Goal: Information Seeking & Learning: Learn about a topic

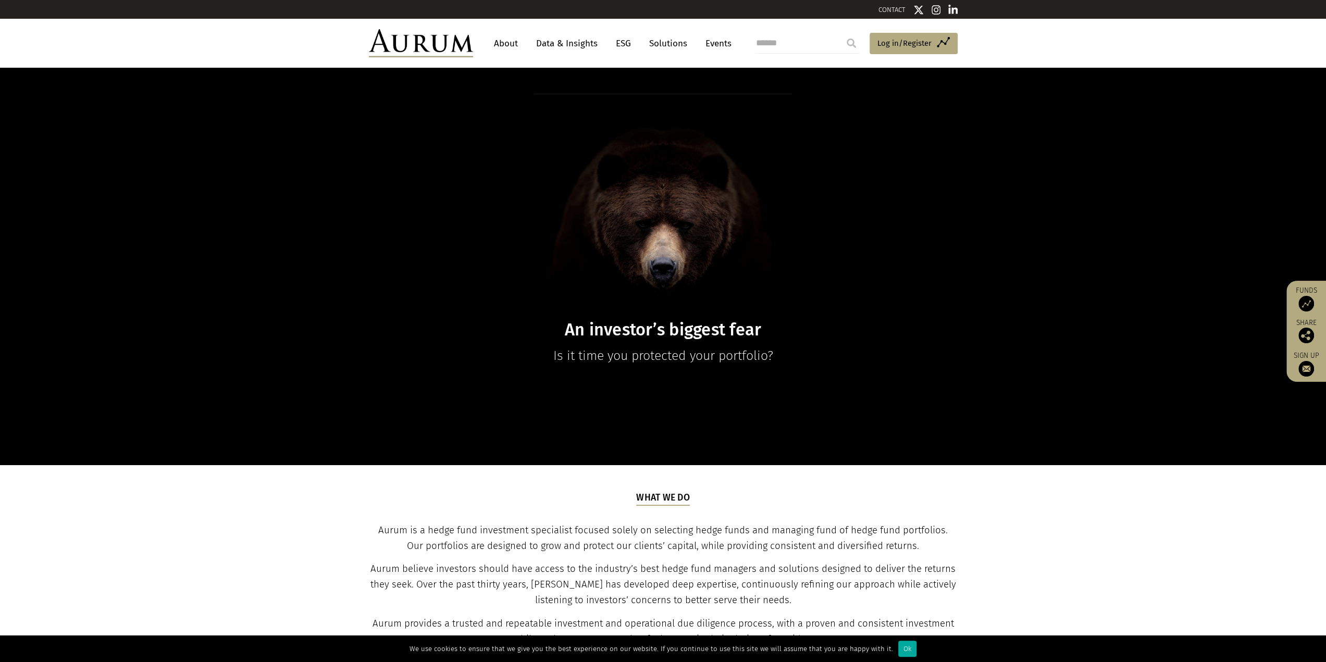
click at [557, 41] on link "Data & Insights" at bounding box center [567, 43] width 72 height 19
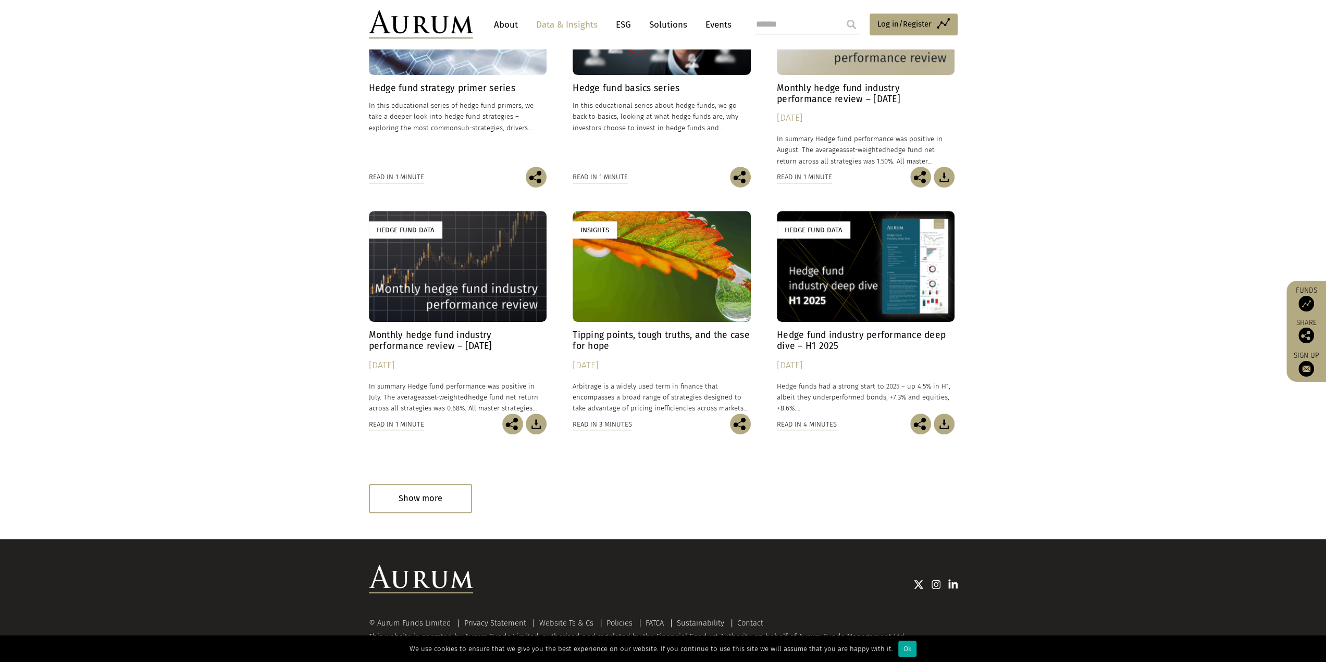
scroll to position [431, 0]
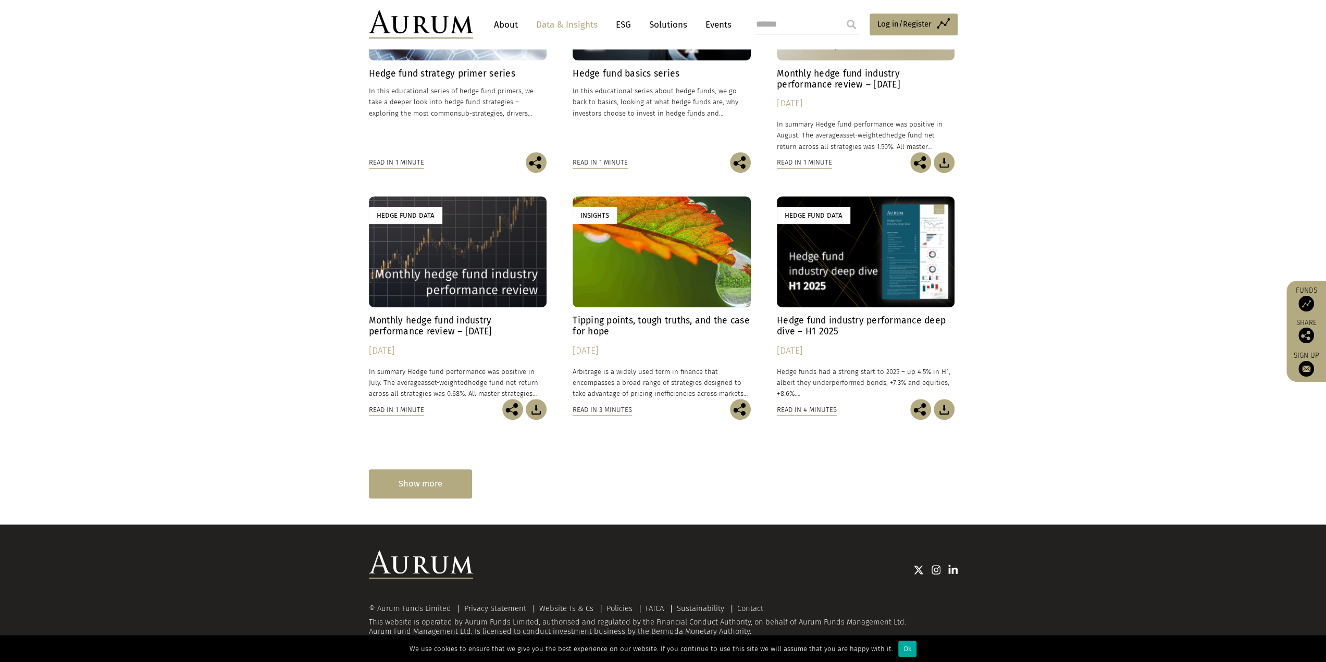
click at [409, 492] on div "Show more" at bounding box center [420, 483] width 103 height 29
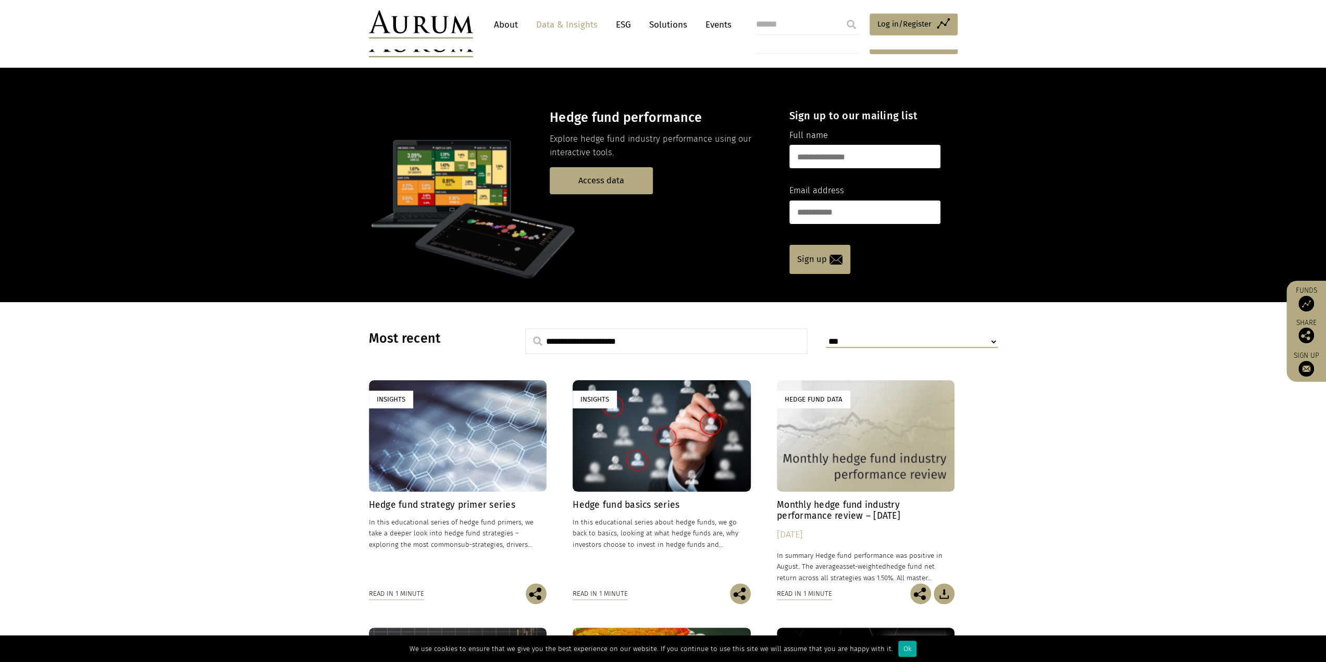
scroll to position [156, 0]
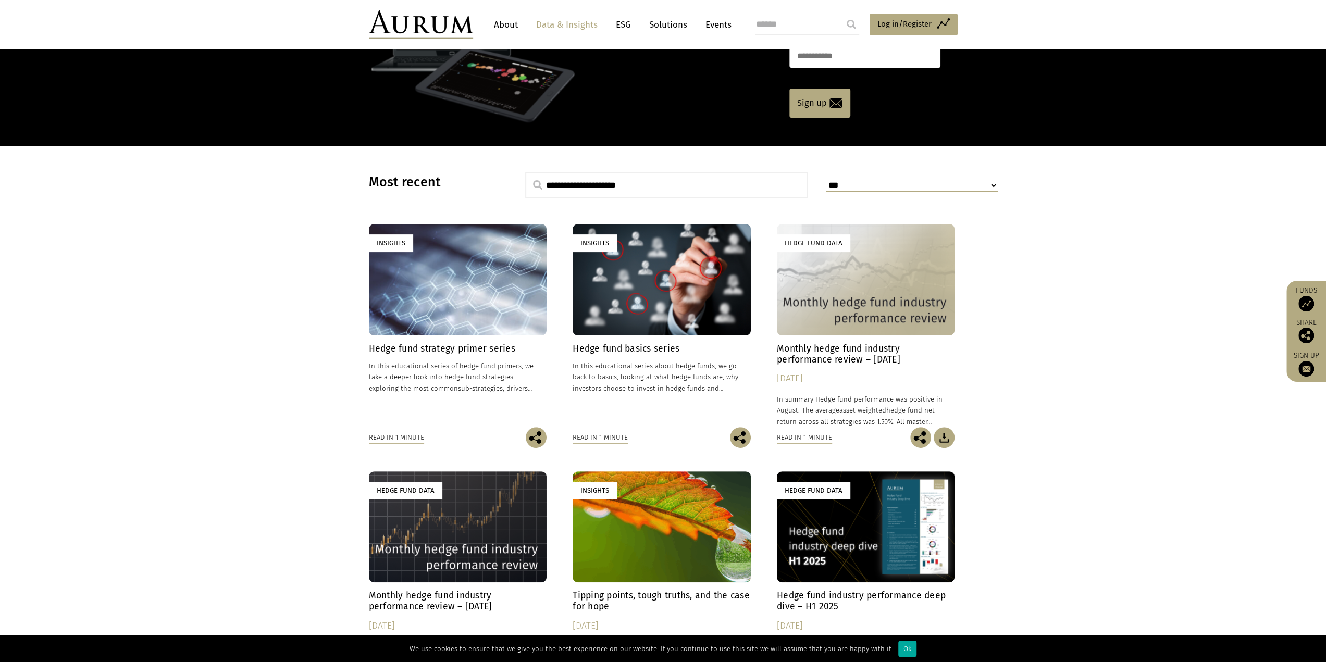
click at [807, 288] on div "Hedge Fund Data" at bounding box center [866, 279] width 178 height 111
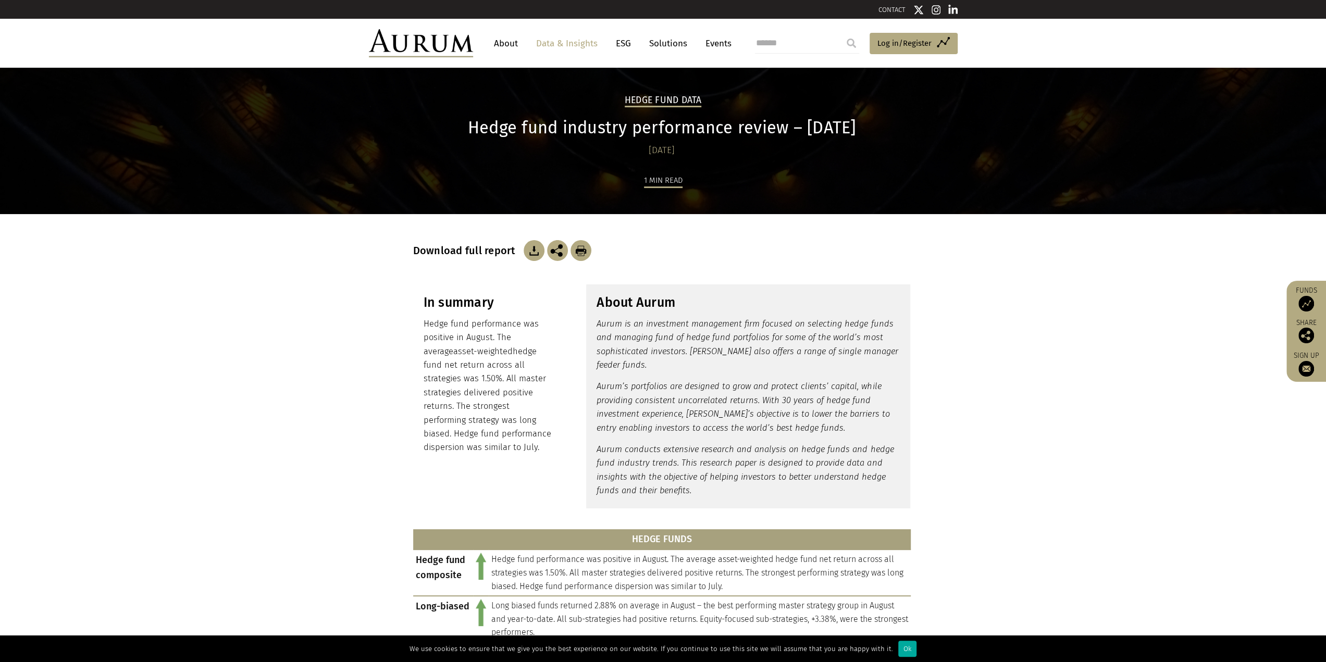
click at [667, 45] on link "Solutions" at bounding box center [668, 43] width 48 height 19
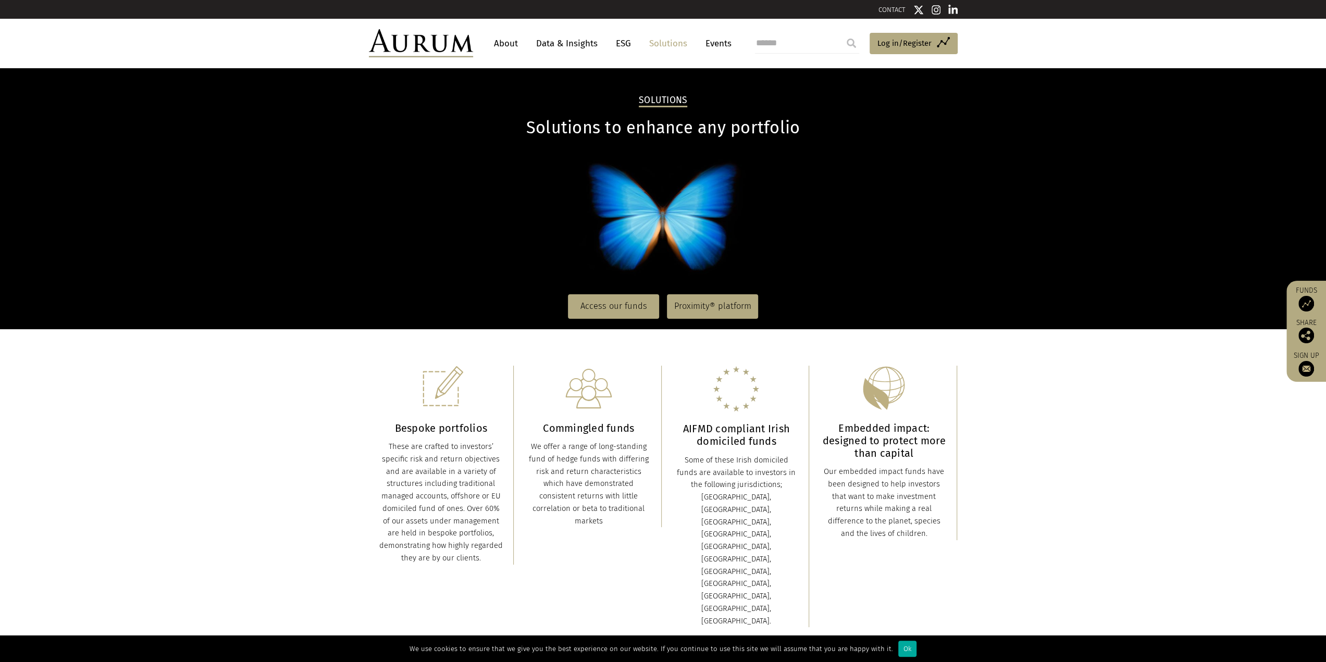
click at [767, 42] on input "search" at bounding box center [807, 43] width 104 height 21
type input "**********"
click at [841, 33] on input "submit" at bounding box center [851, 43] width 21 height 21
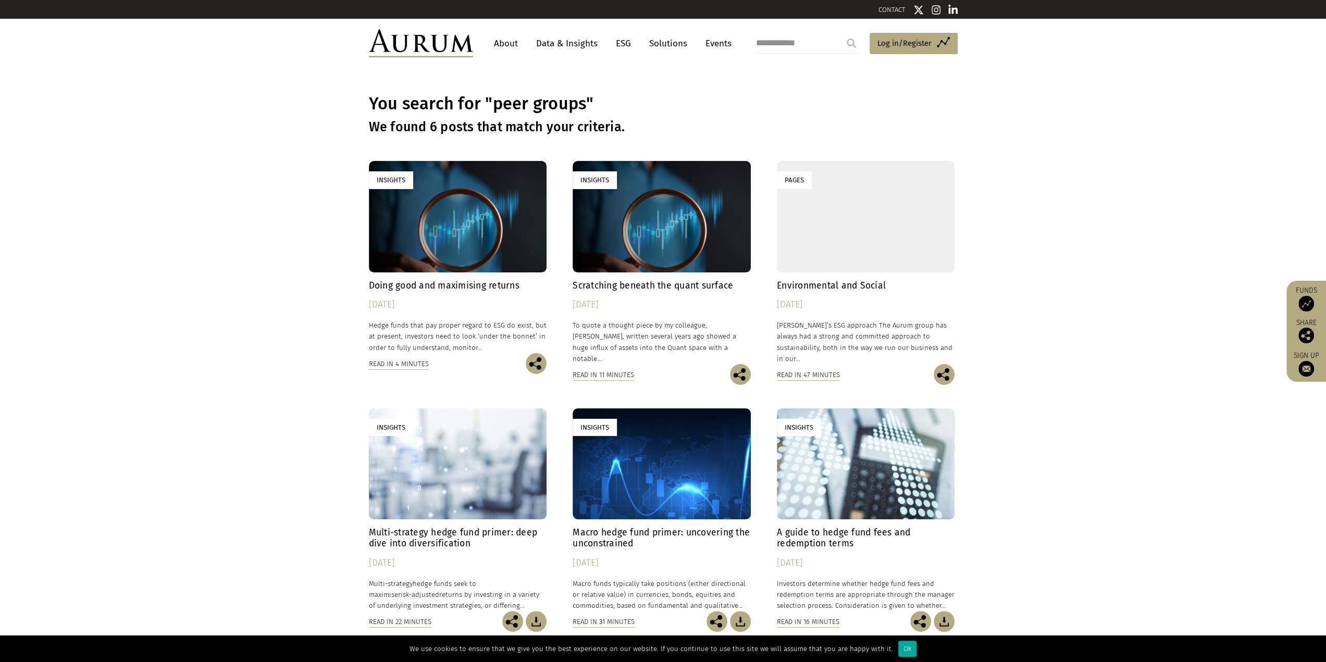
click at [612, 285] on h4 "Scratching beneath the quant surface" at bounding box center [661, 285] width 178 height 11
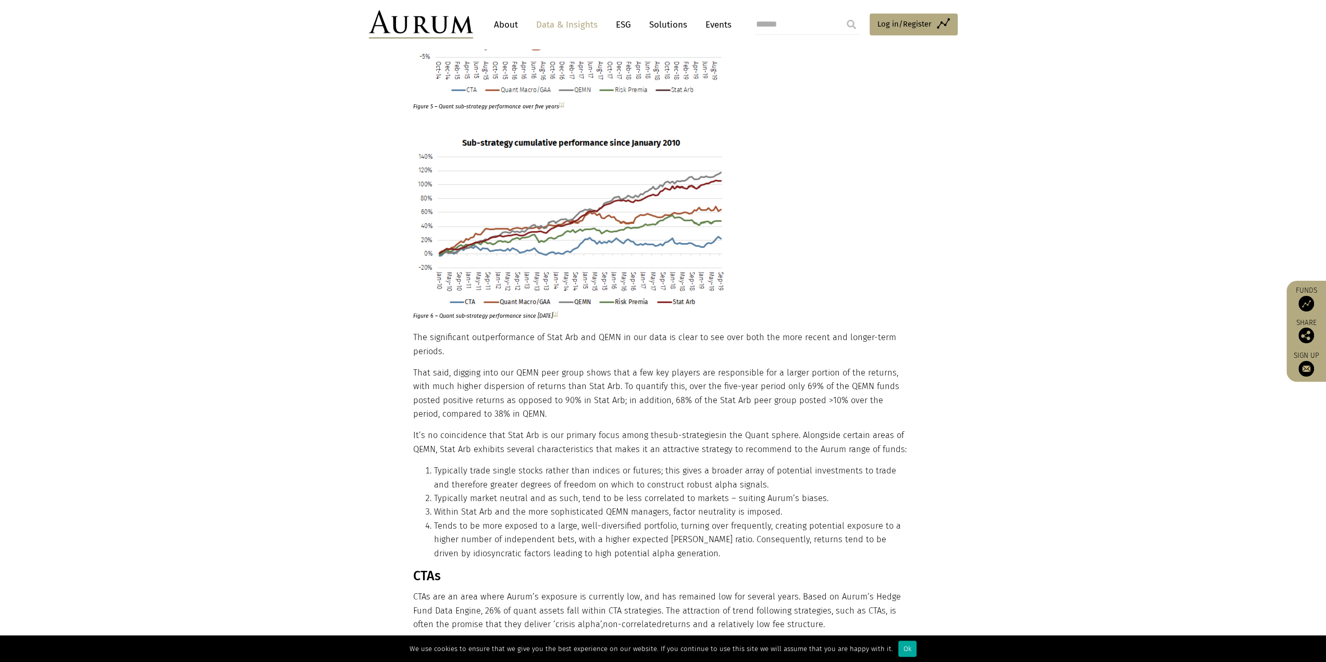
scroll to position [2819, 0]
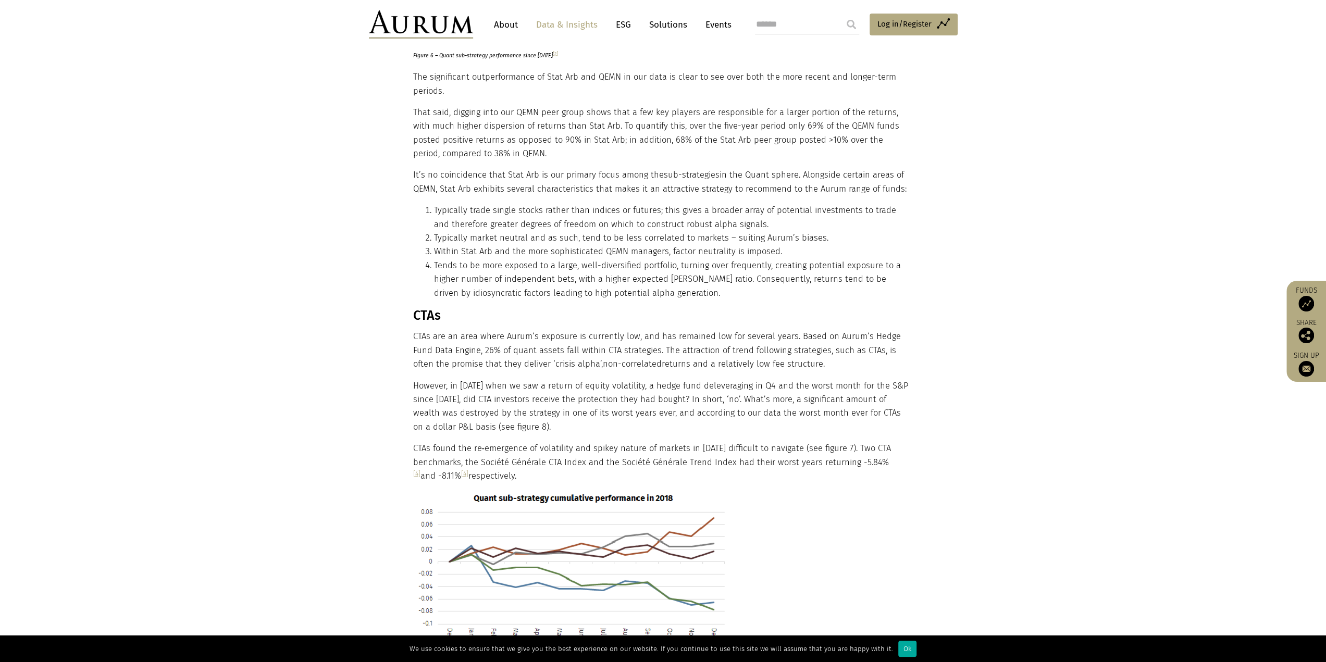
click at [572, 23] on link "Data & Insights" at bounding box center [567, 24] width 72 height 19
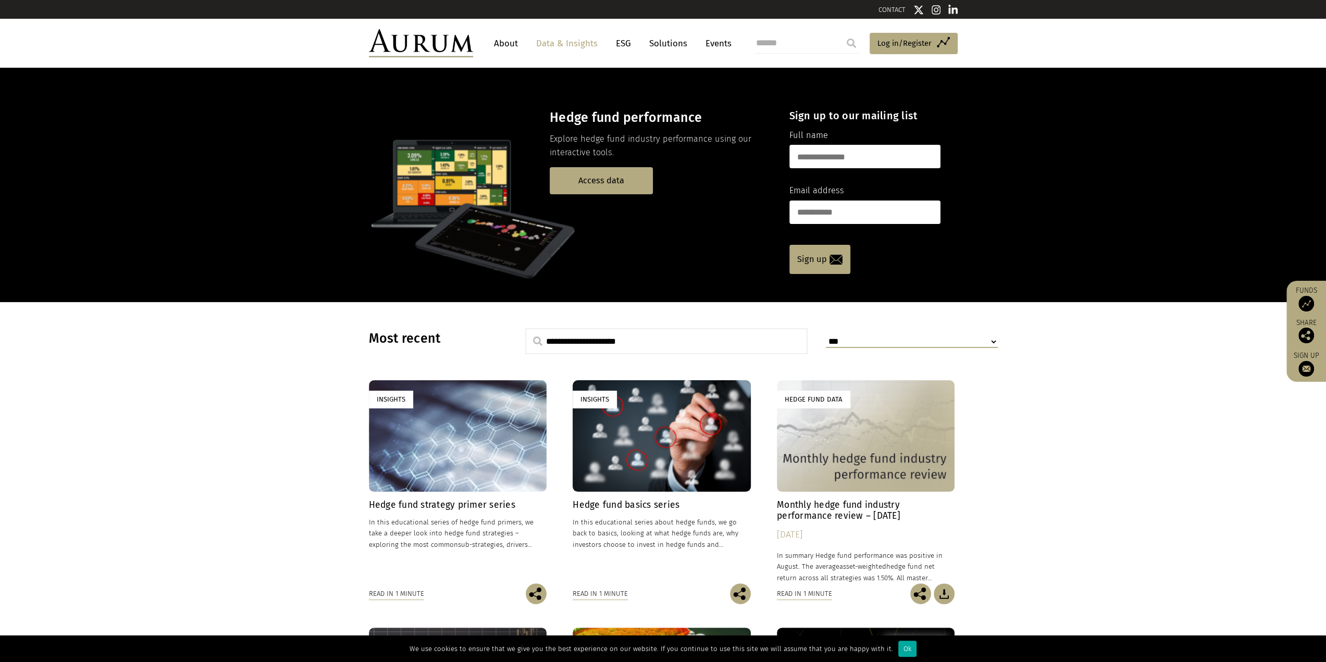
click at [994, 341] on select "**********" at bounding box center [912, 342] width 172 height 12
select select "**********"
click at [826, 336] on select "**********" at bounding box center [912, 342] width 172 height 12
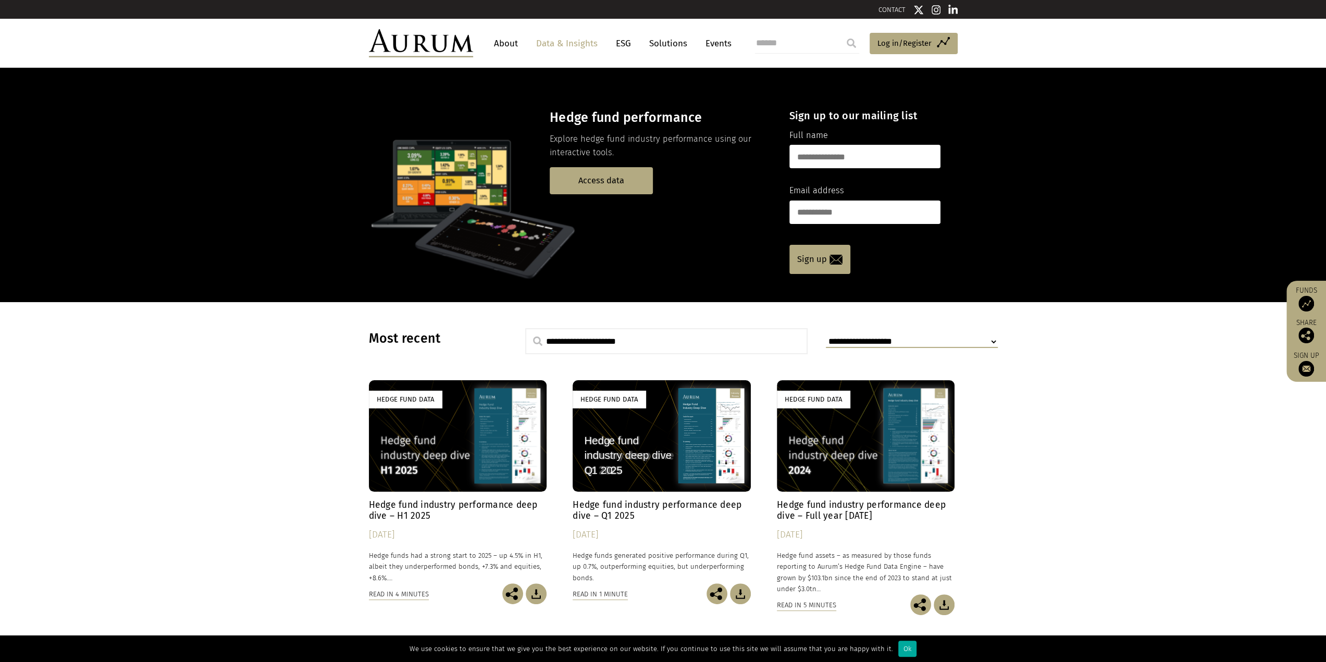
click at [443, 461] on div "Hedge Fund Data" at bounding box center [458, 435] width 178 height 111
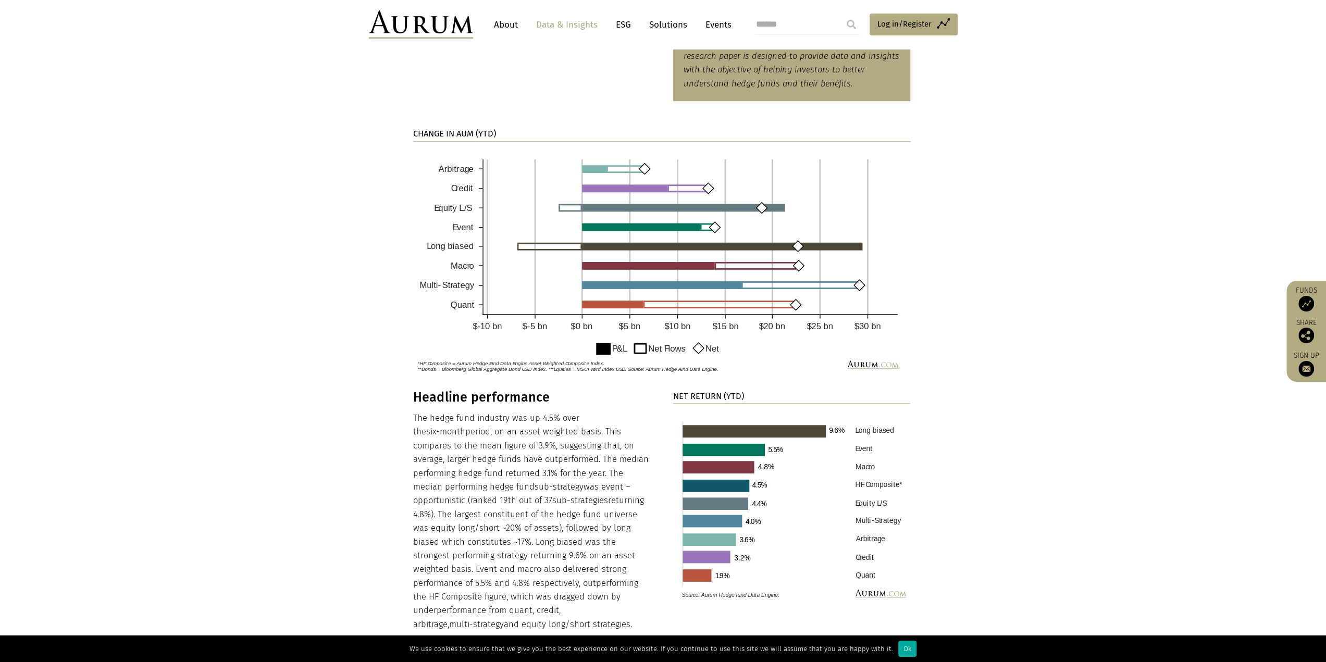
scroll to position [938, 0]
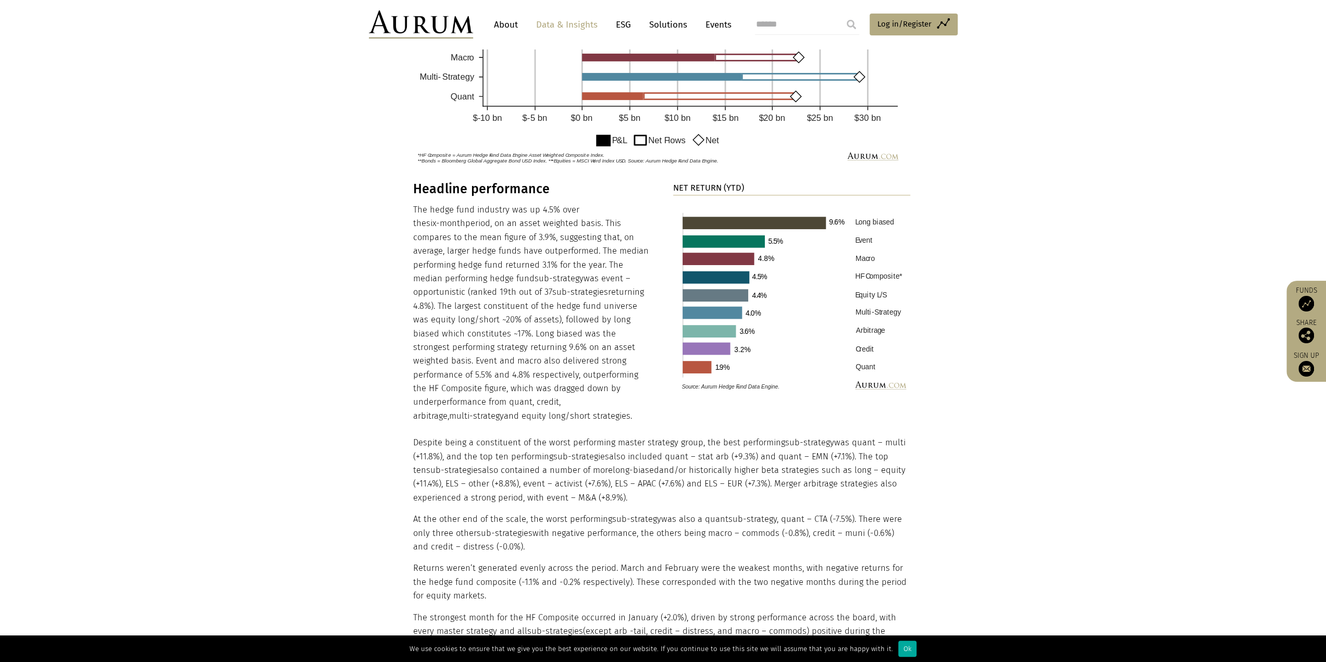
click at [870, 366] on img at bounding box center [792, 299] width 238 height 192
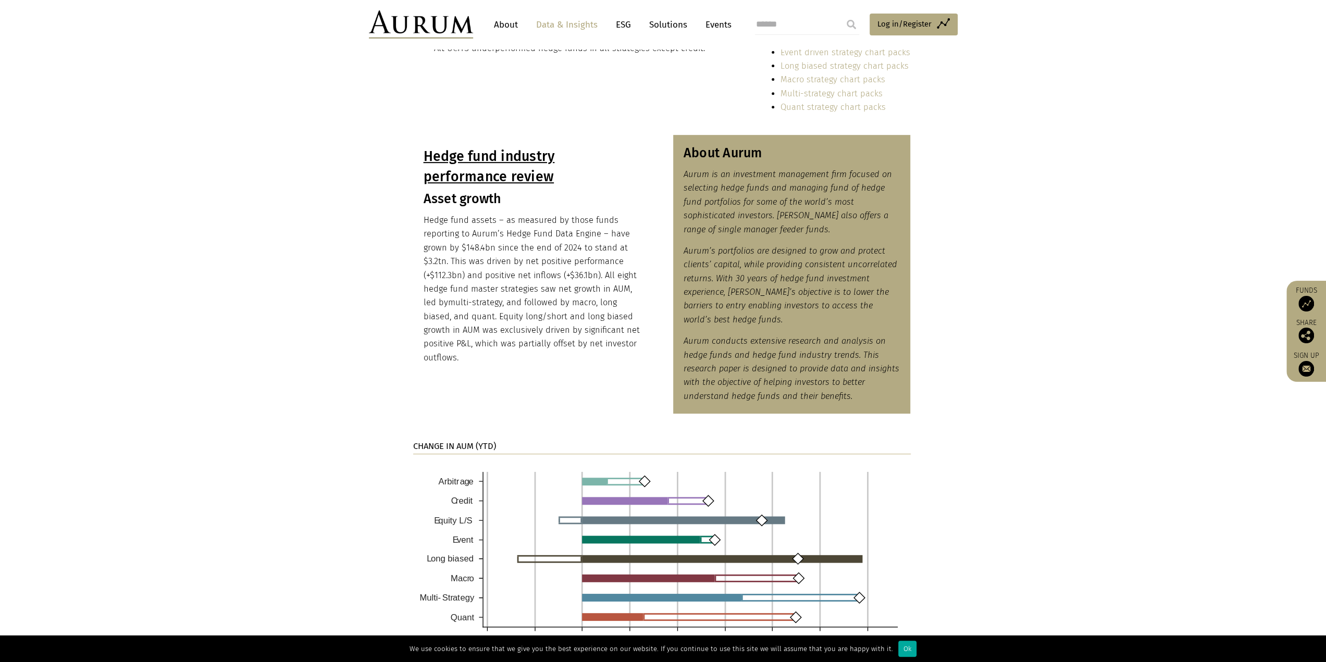
scroll to position [208, 0]
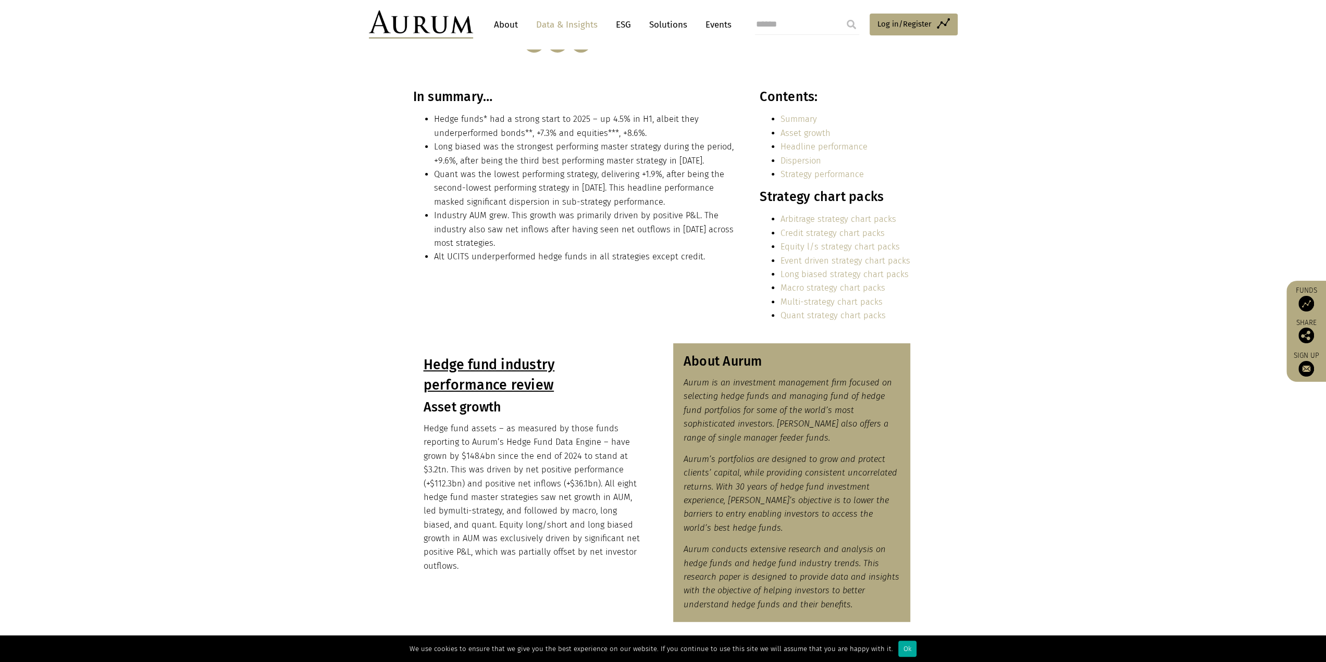
click at [813, 318] on link "Quant strategy chart packs" at bounding box center [832, 315] width 105 height 10
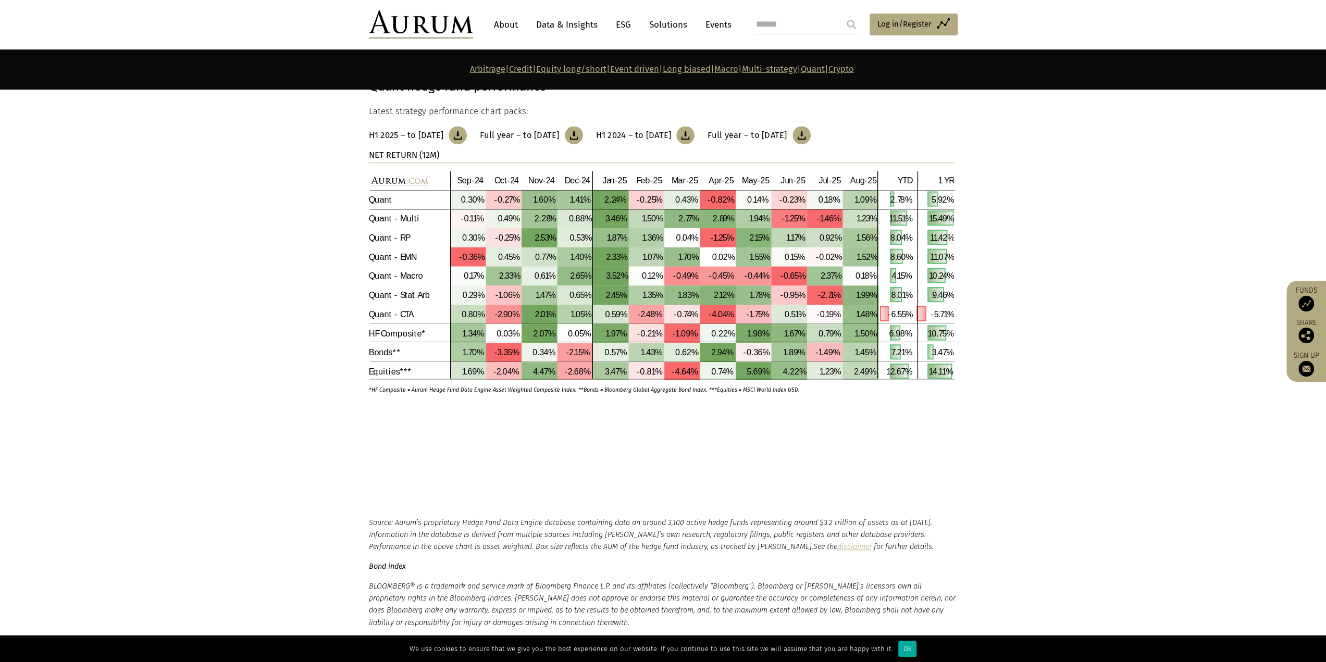
scroll to position [4730, 0]
